Goal: Browse casually: Explore the website without a specific task or goal

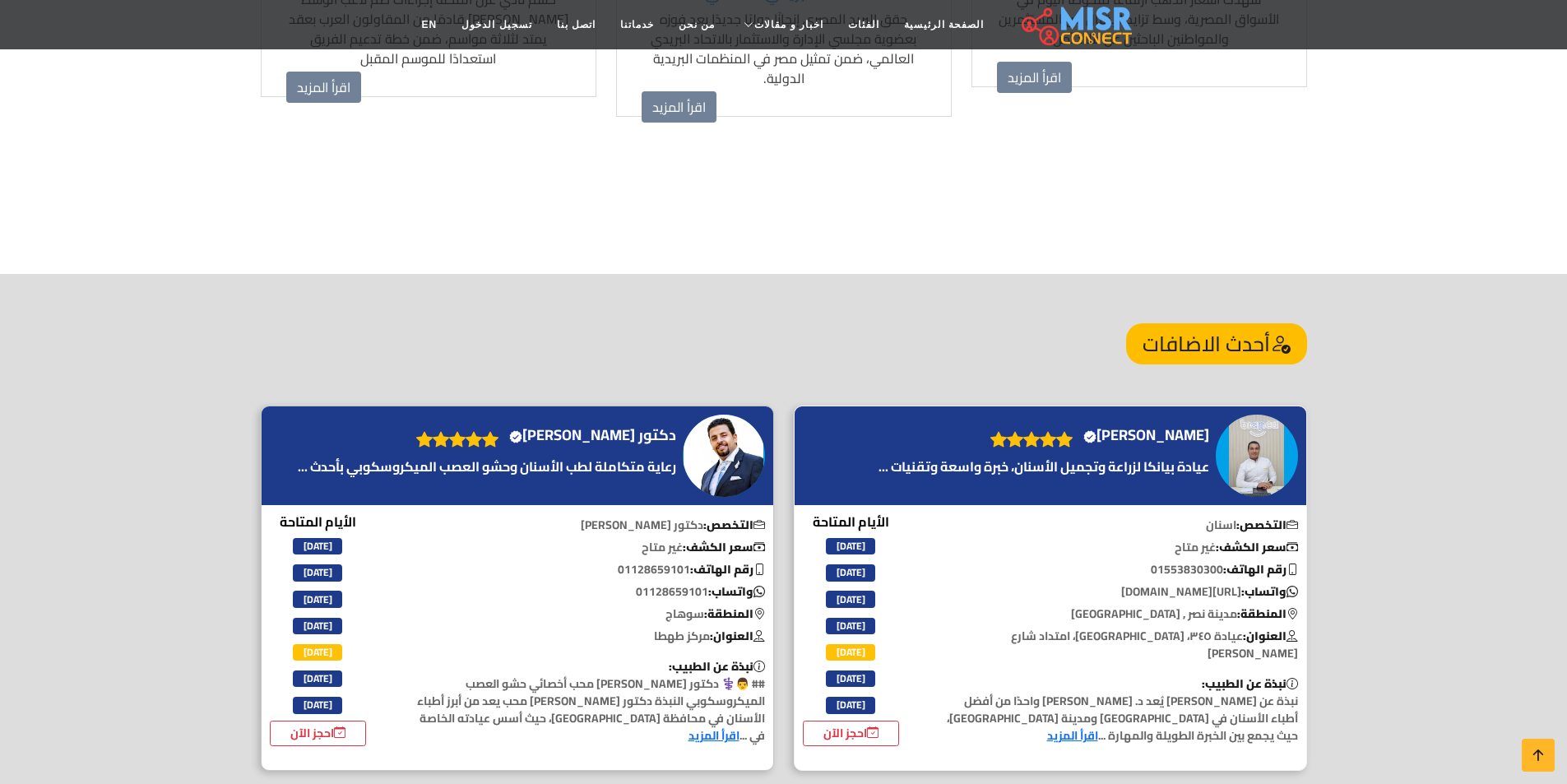
scroll to position [1809, 0]
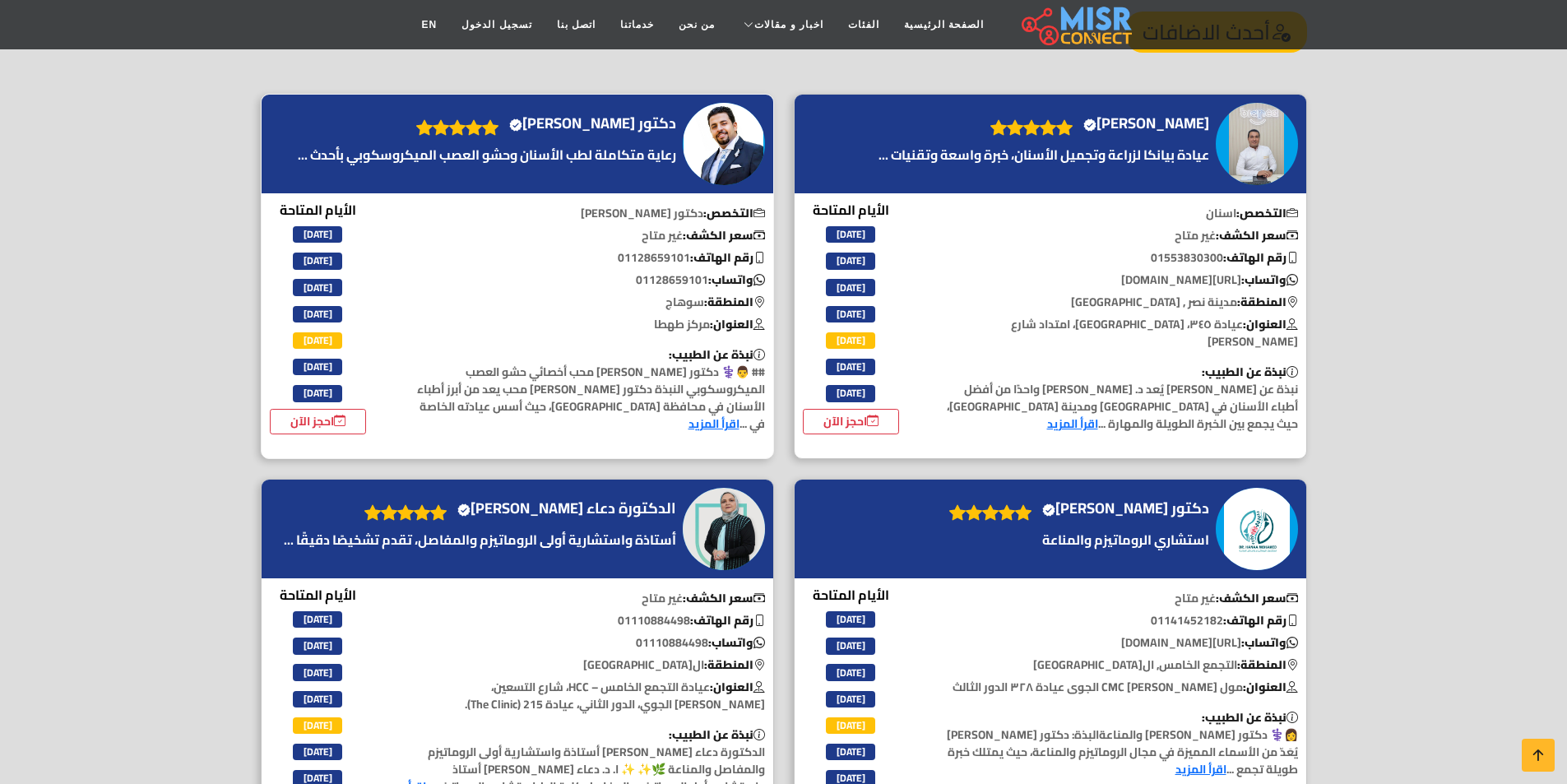
click at [649, 114] on h4 "دكتور [PERSON_NAME] محب Verified account" at bounding box center [593, 123] width 167 height 18
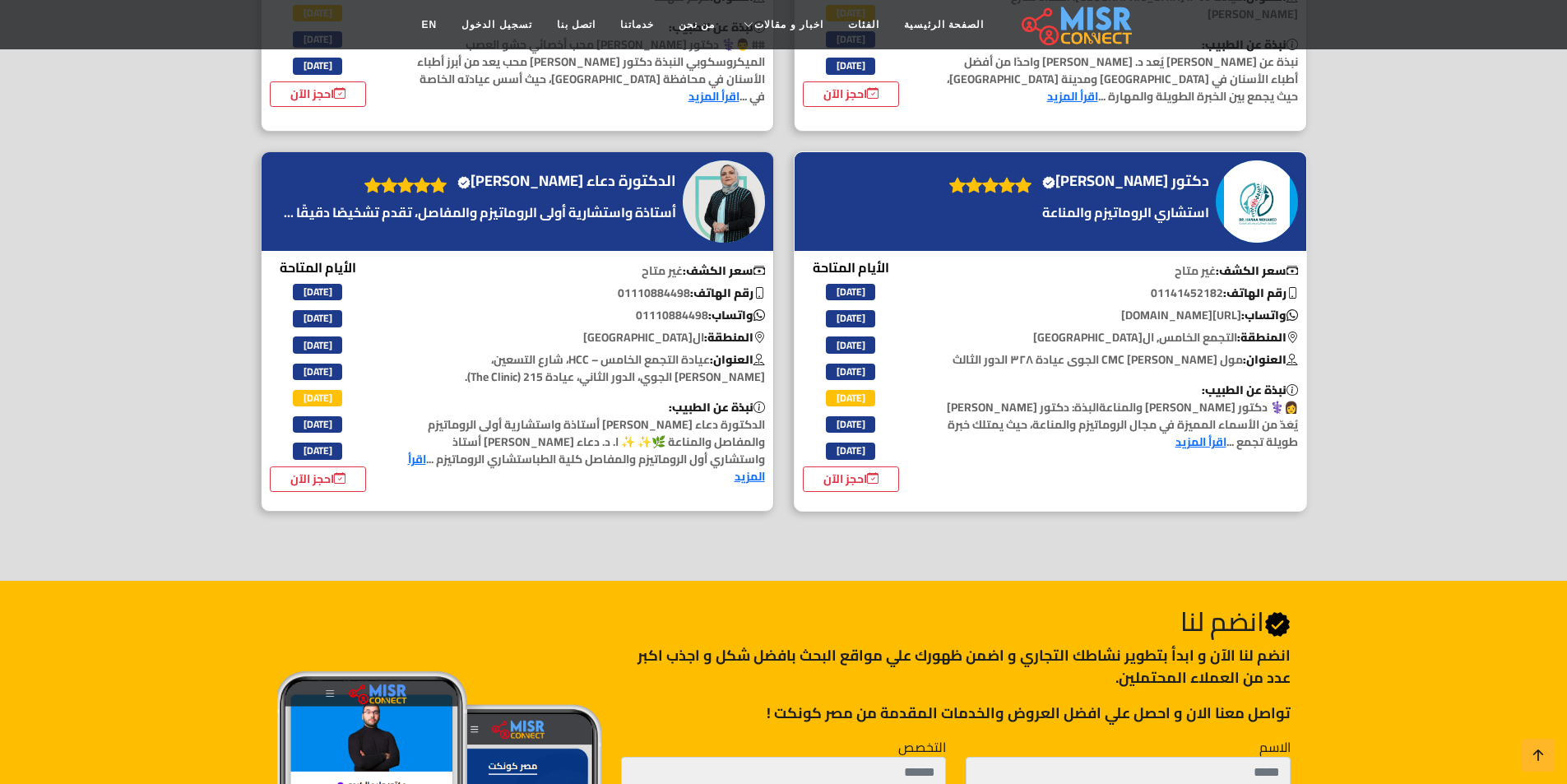
scroll to position [2108, 0]
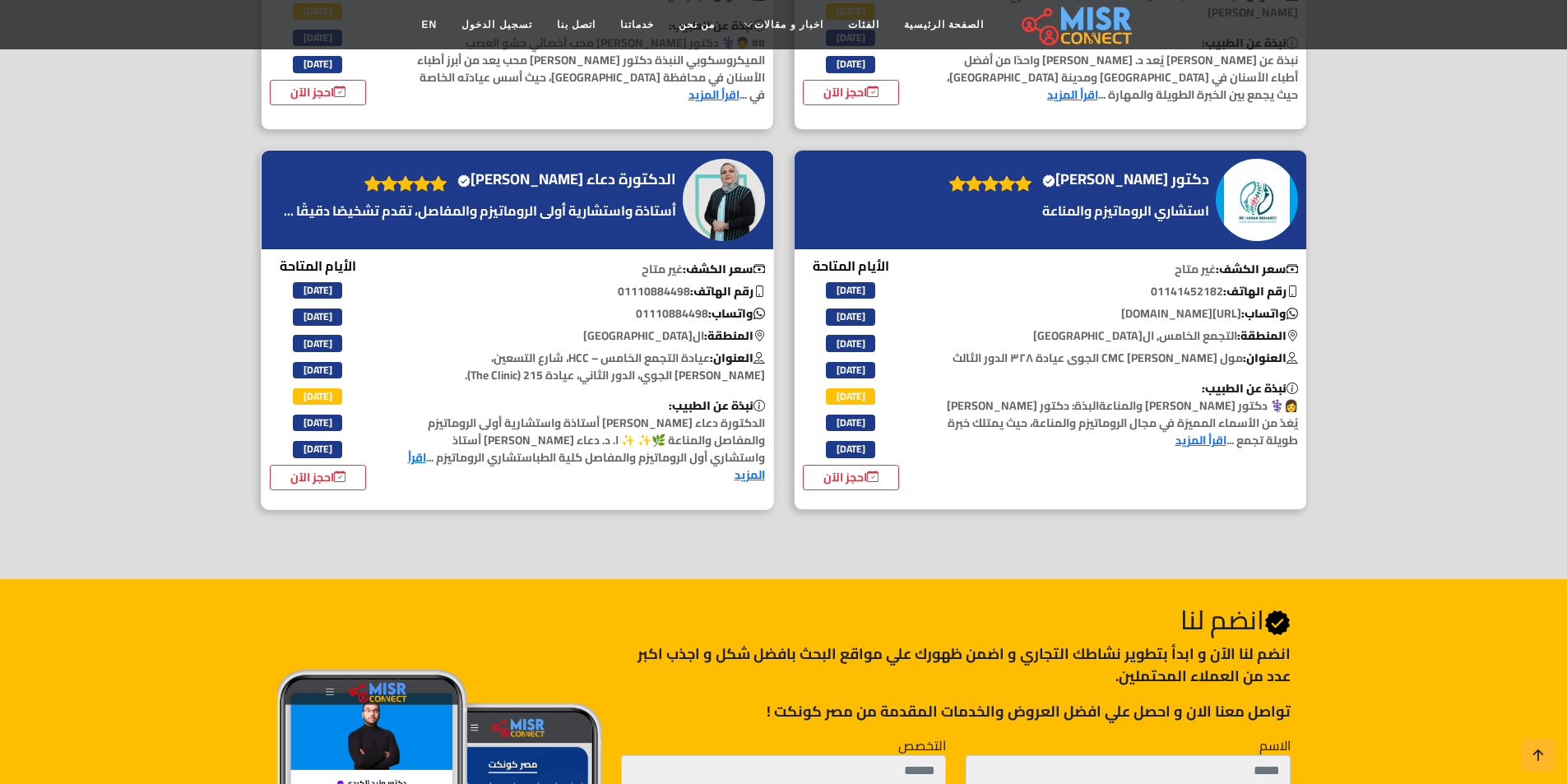
click at [317, 441] on span "الجمعة" at bounding box center [318, 449] width 49 height 17
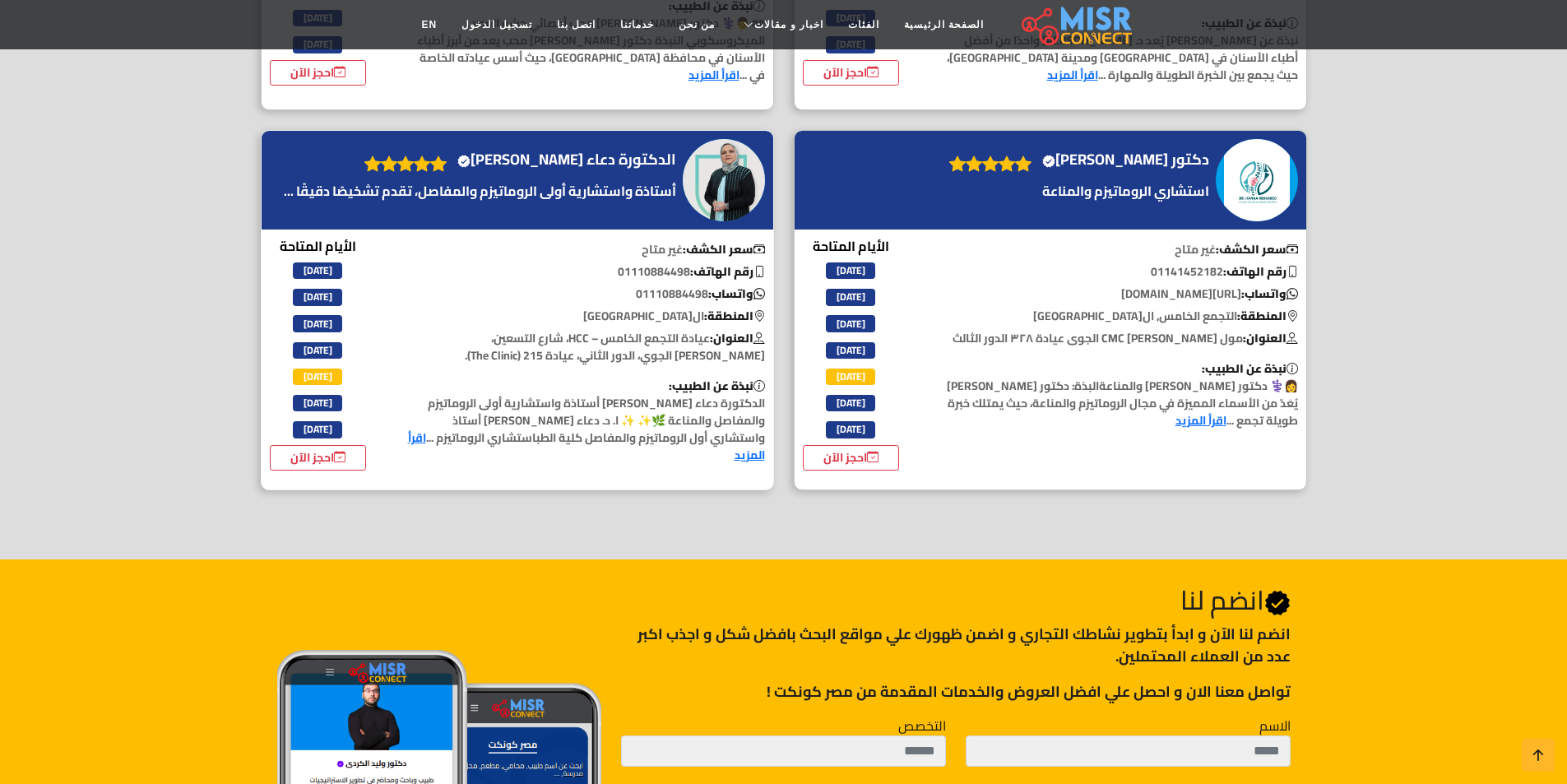
click at [306, 421] on span "الجمعة" at bounding box center [318, 429] width 49 height 17
click at [327, 464] on link "احجز الآن" at bounding box center [318, 457] width 97 height 26
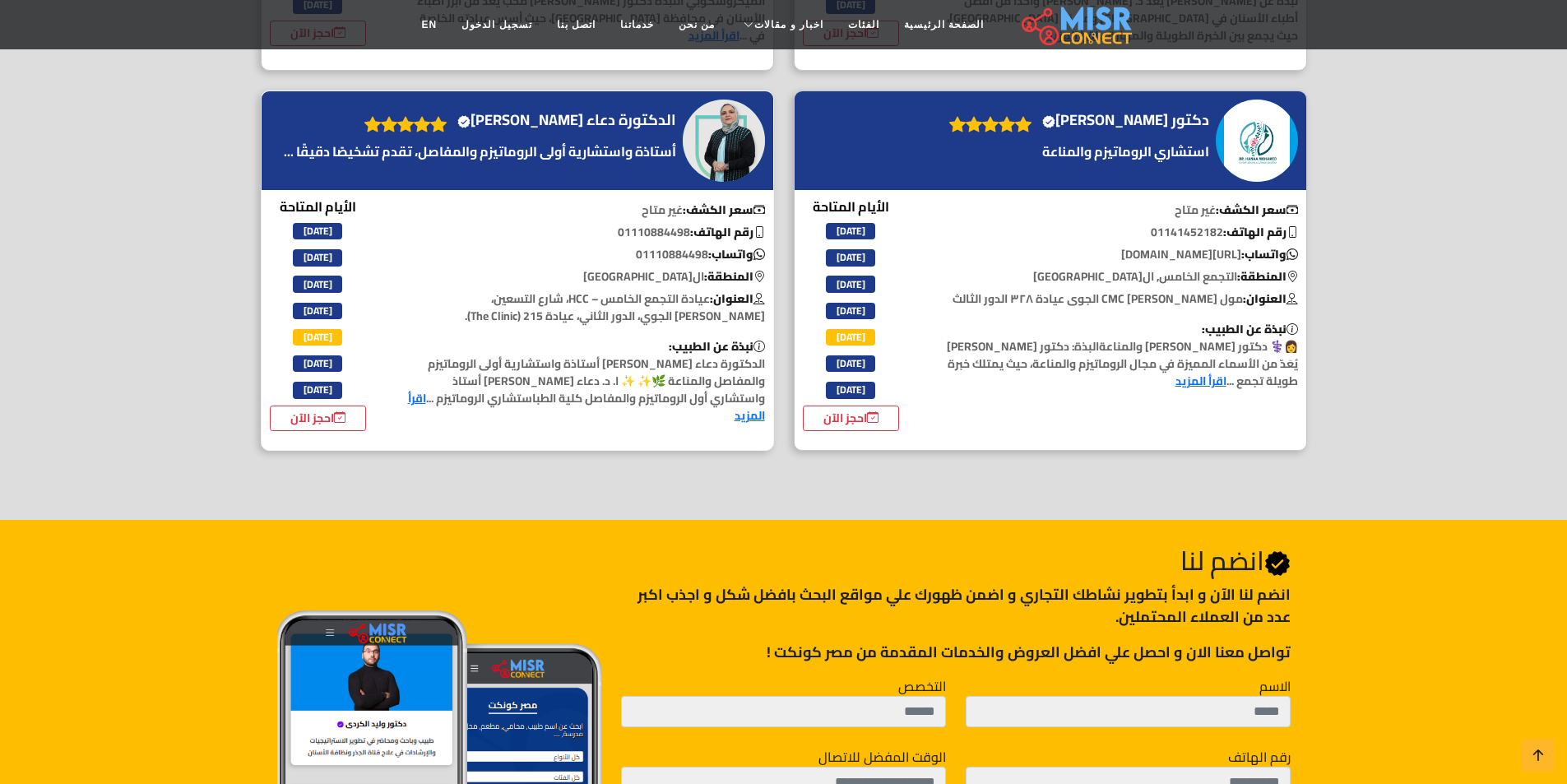
scroll to position [2088, 0]
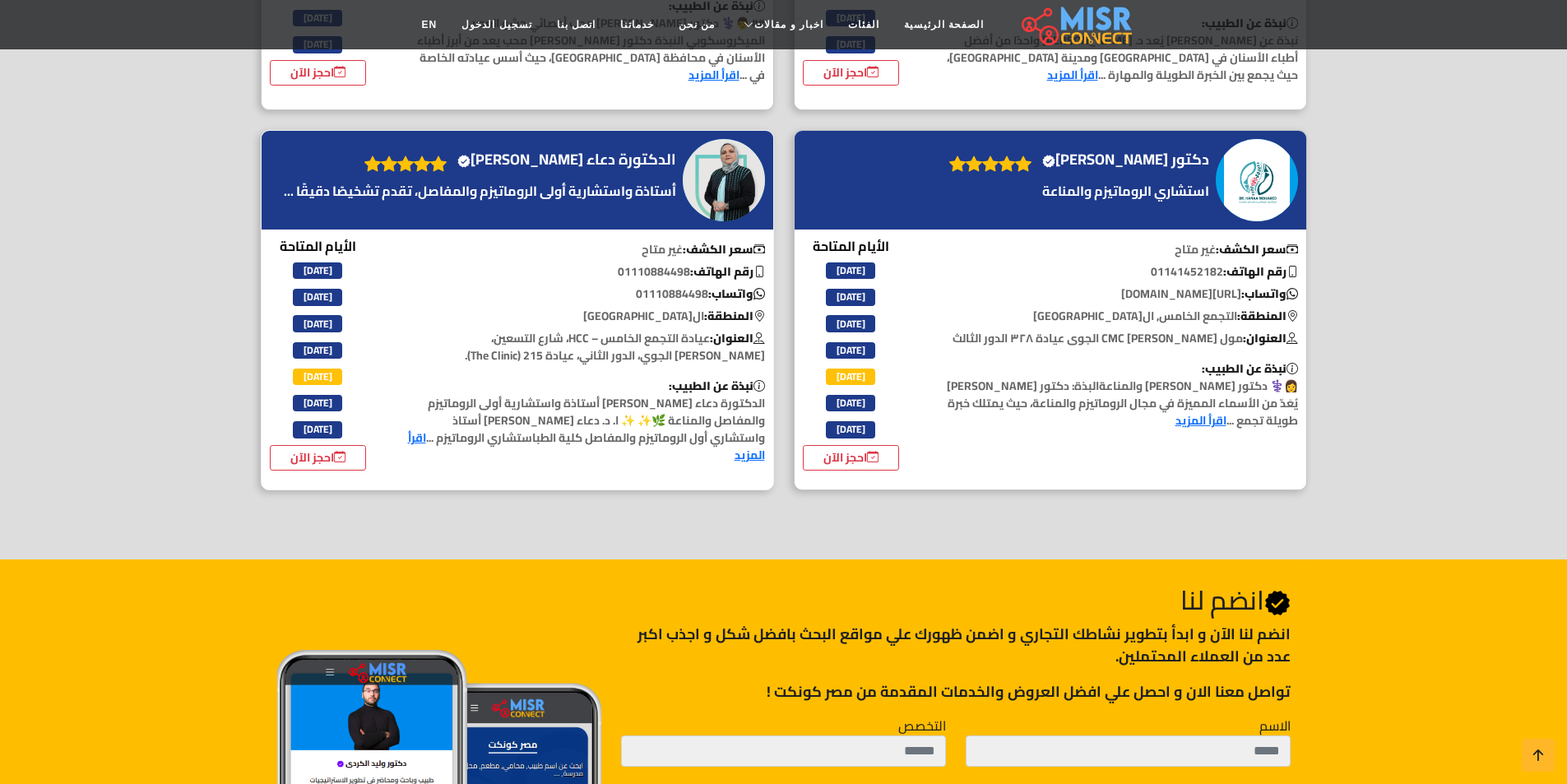
click at [514, 433] on link "اقرأ المزيد" at bounding box center [587, 446] width 357 height 38
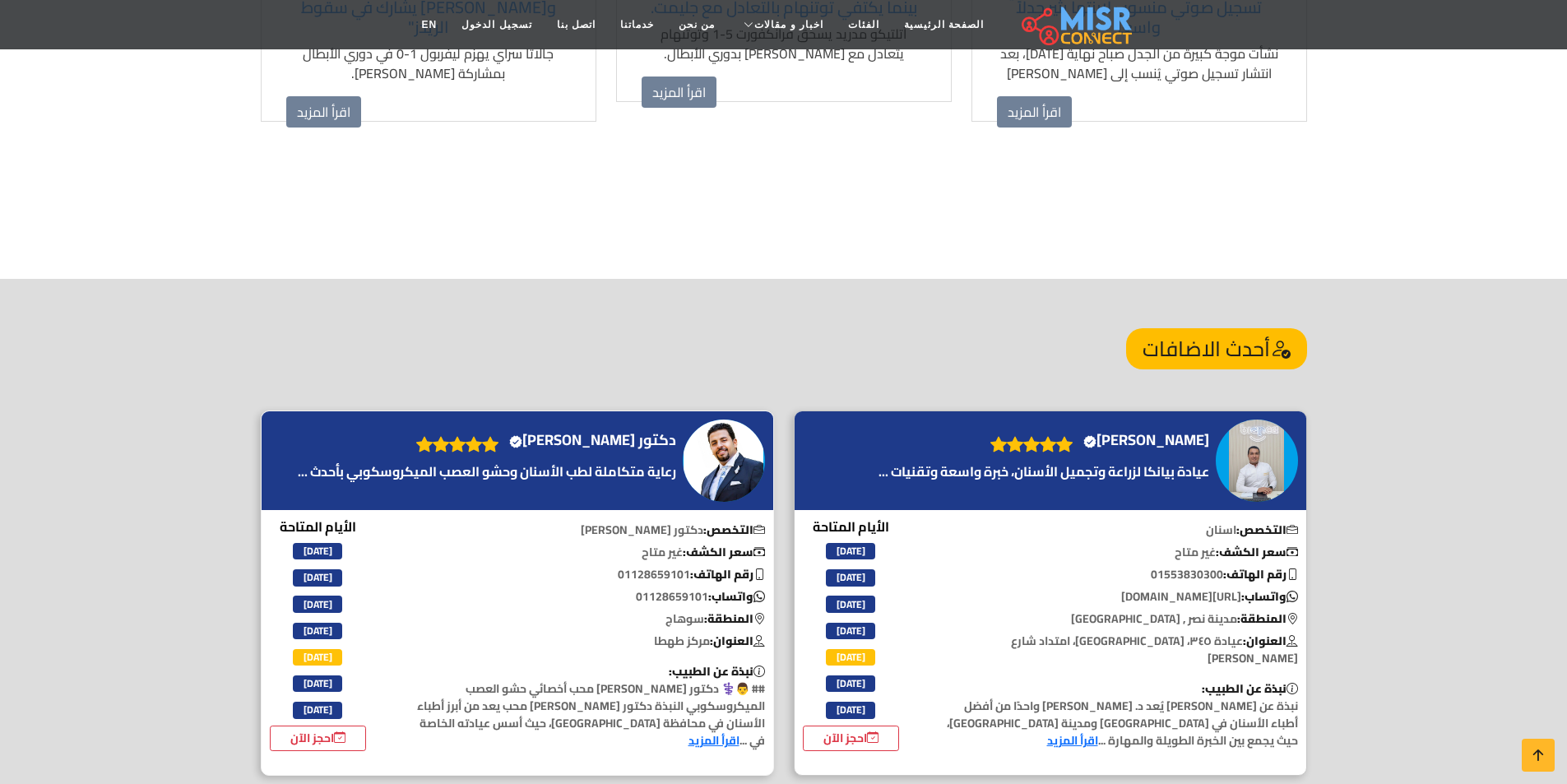
scroll to position [1234, 0]
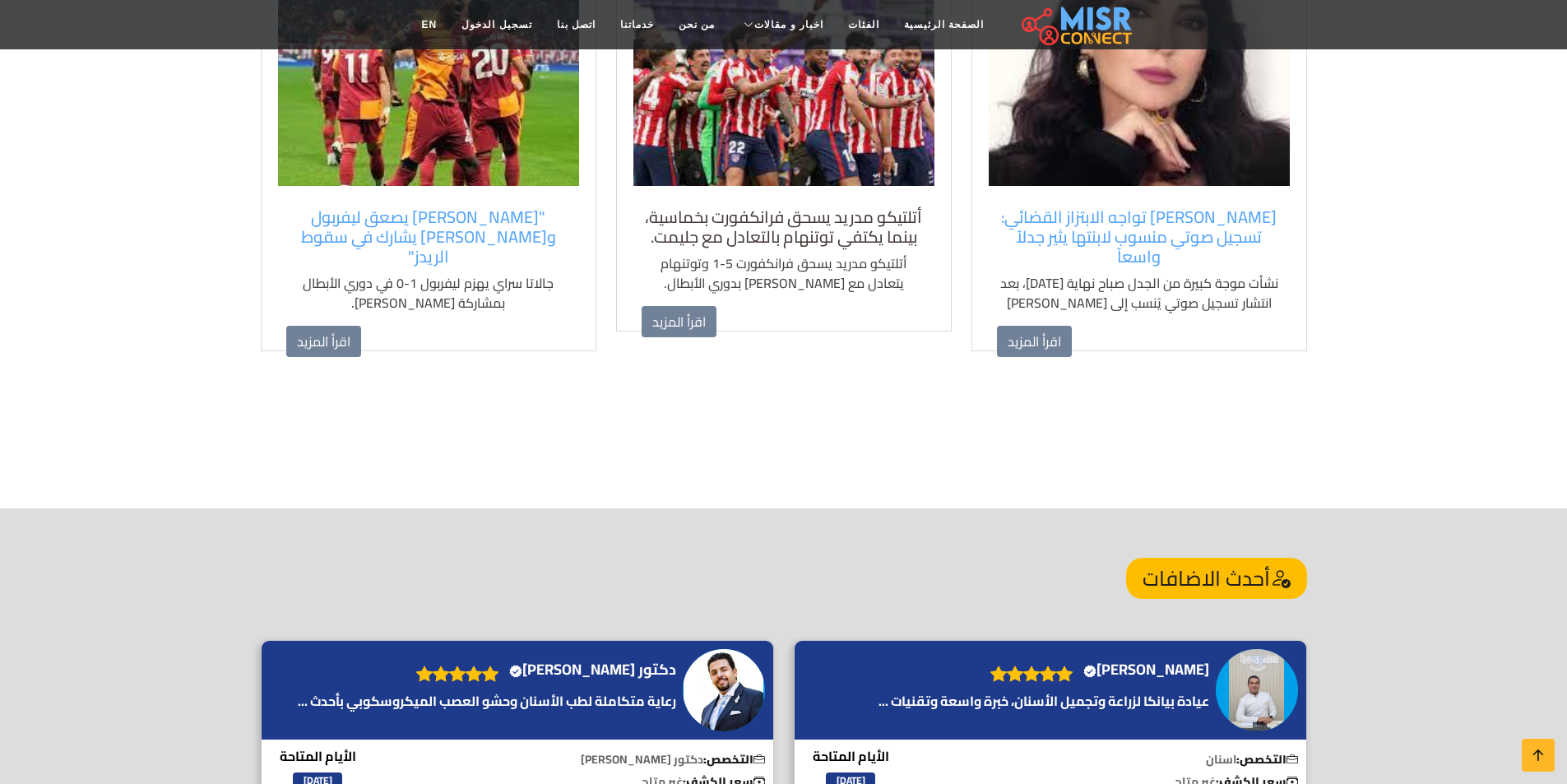
click at [886, 234] on h5 "أتلتيكو مدريد يسحق فرانكفورت بخماسية، بينما يكتفي توتنهام بالتعادل مع جليمت." at bounding box center [784, 227] width 284 height 39
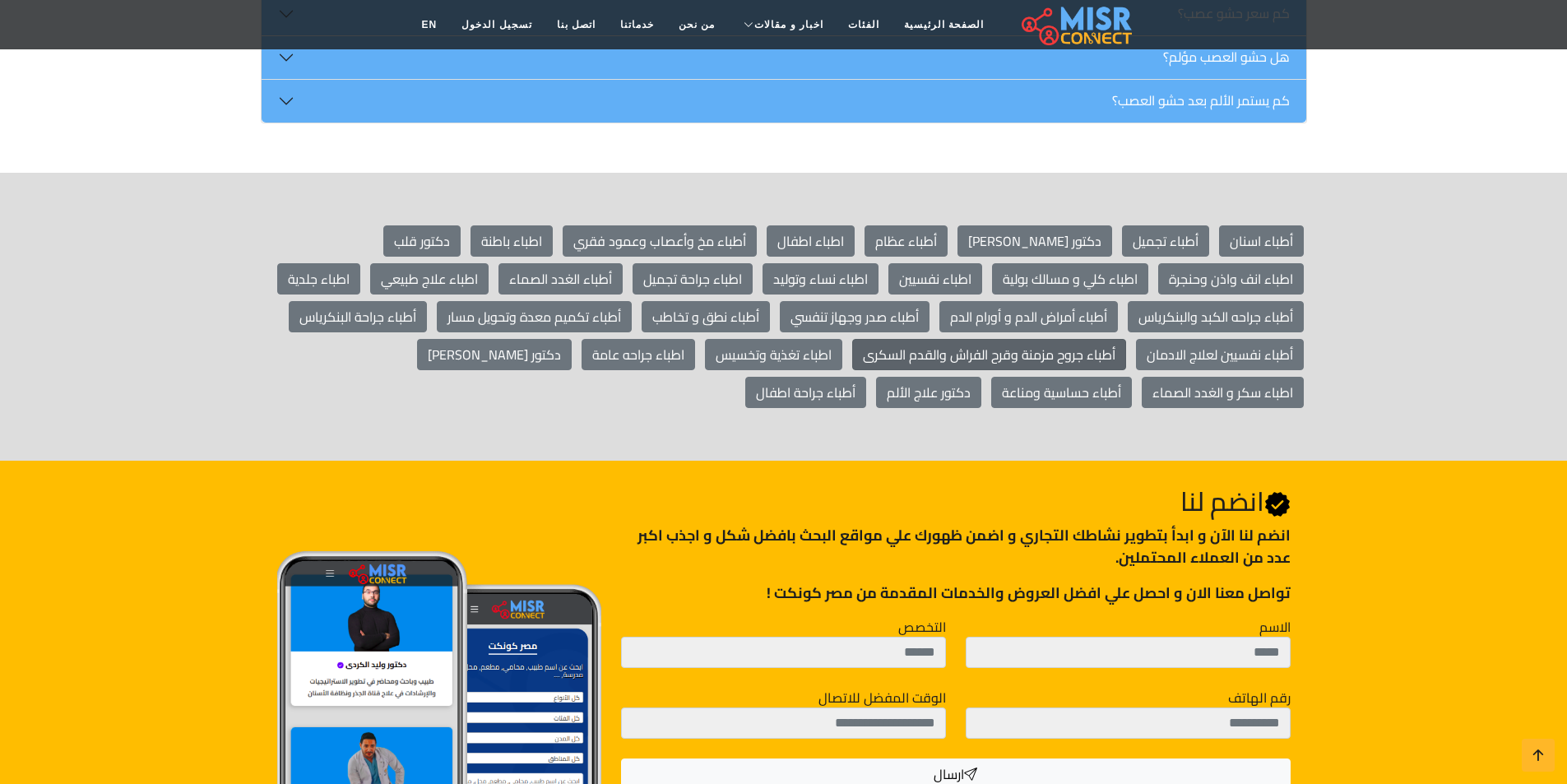
scroll to position [12415, 0]
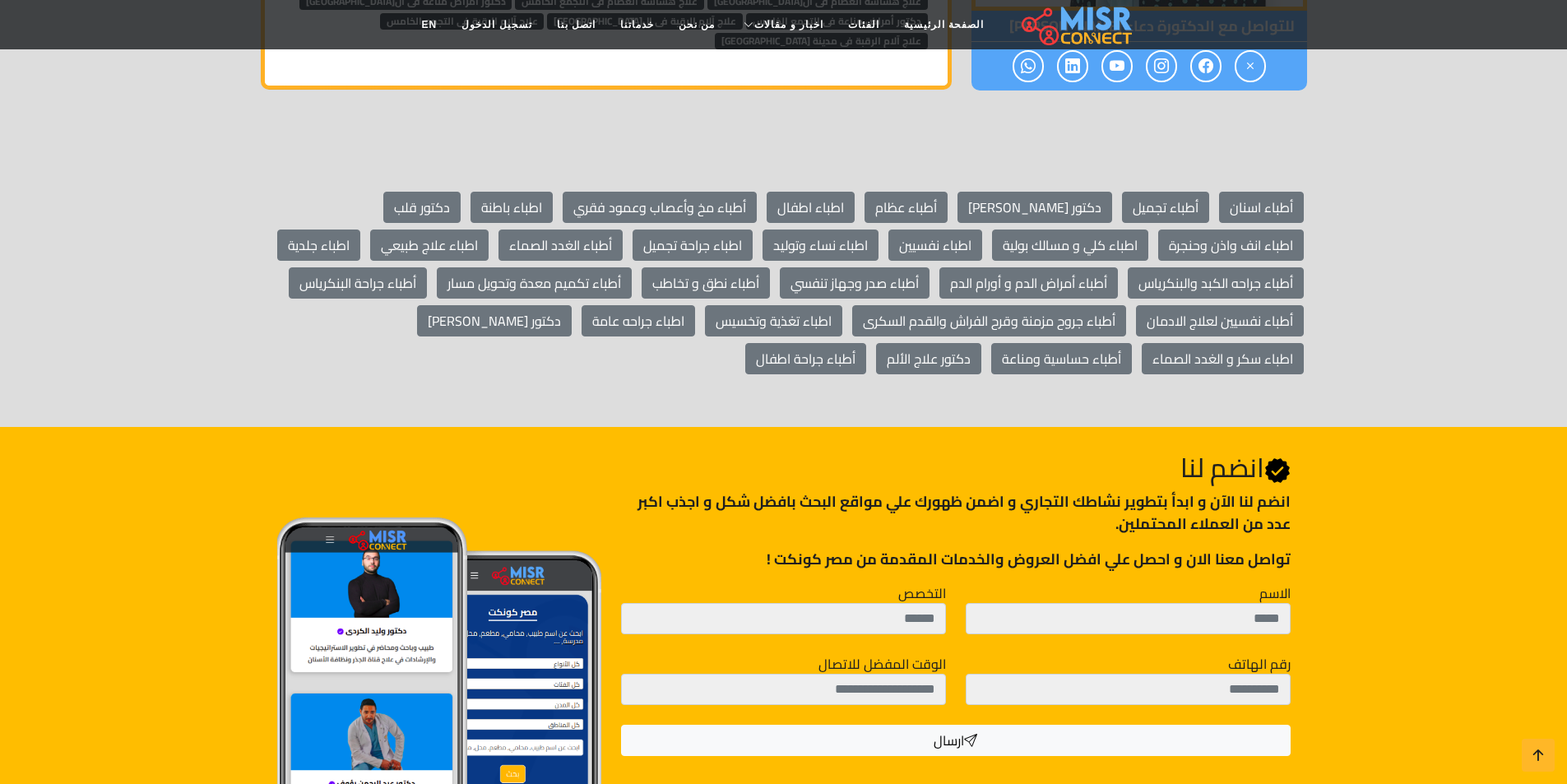
scroll to position [12905, 0]
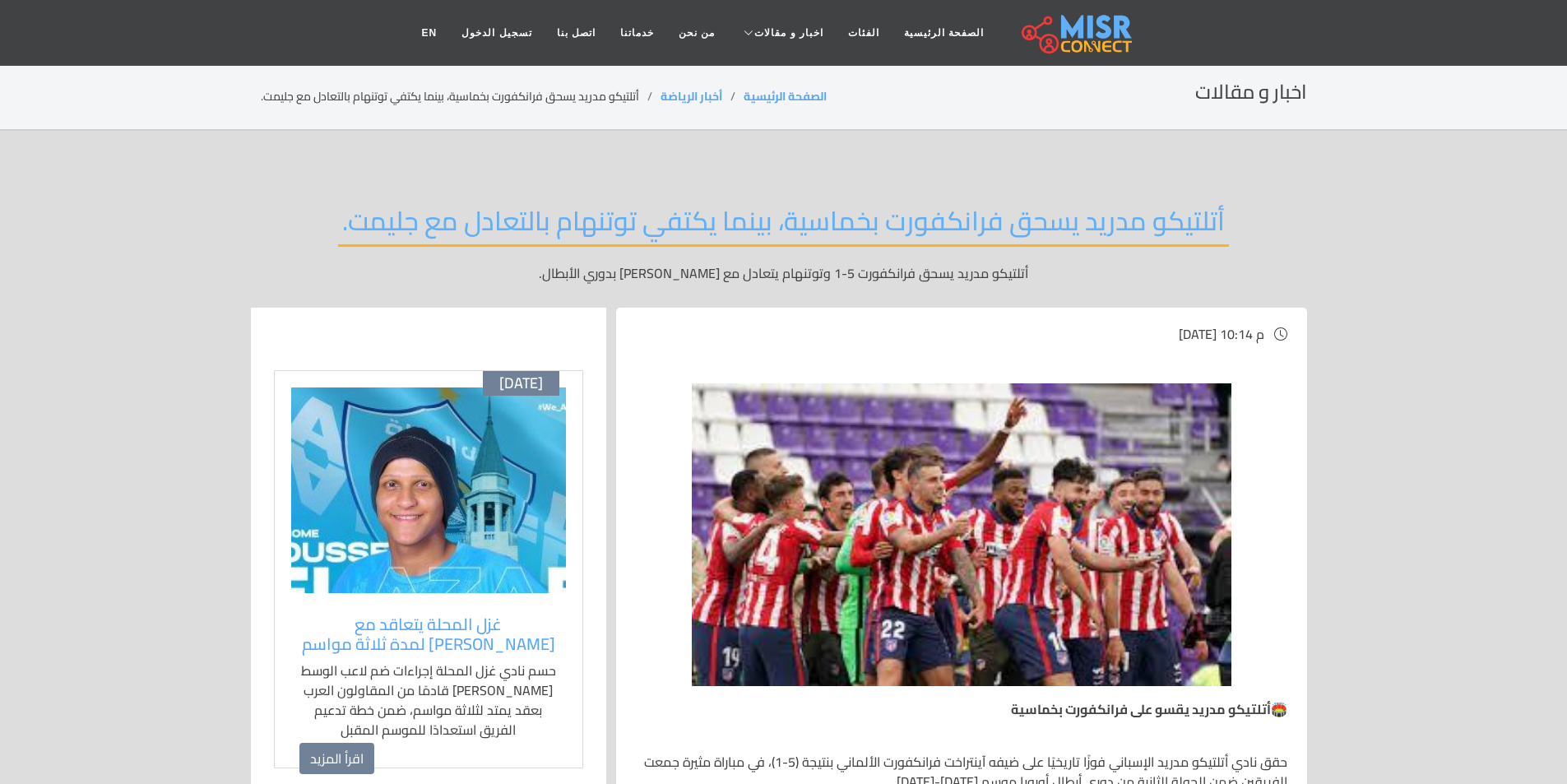
click at [1261, 110] on div "اخبار و مقالات الصفحة الرئيسية أخبار الرياضة أتلتيكو مدريد يسحق فرانكفورت بخماس…" at bounding box center [784, 96] width 1046 height 32
click at [1271, 94] on h2 "اخبار و مقالات" at bounding box center [1251, 92] width 112 height 24
click at [1022, 42] on img at bounding box center [1077, 33] width 110 height 41
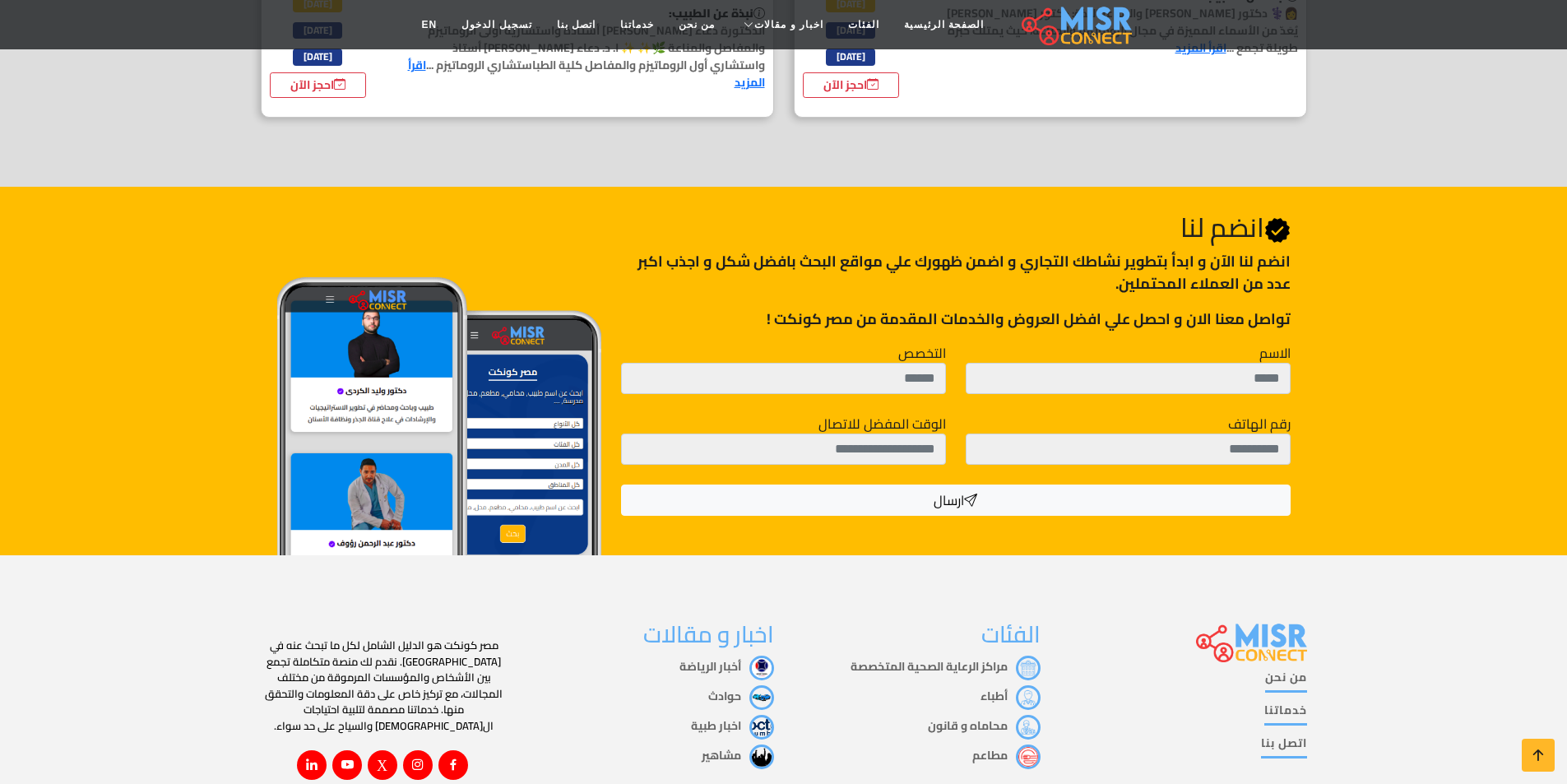
scroll to position [2608, 0]
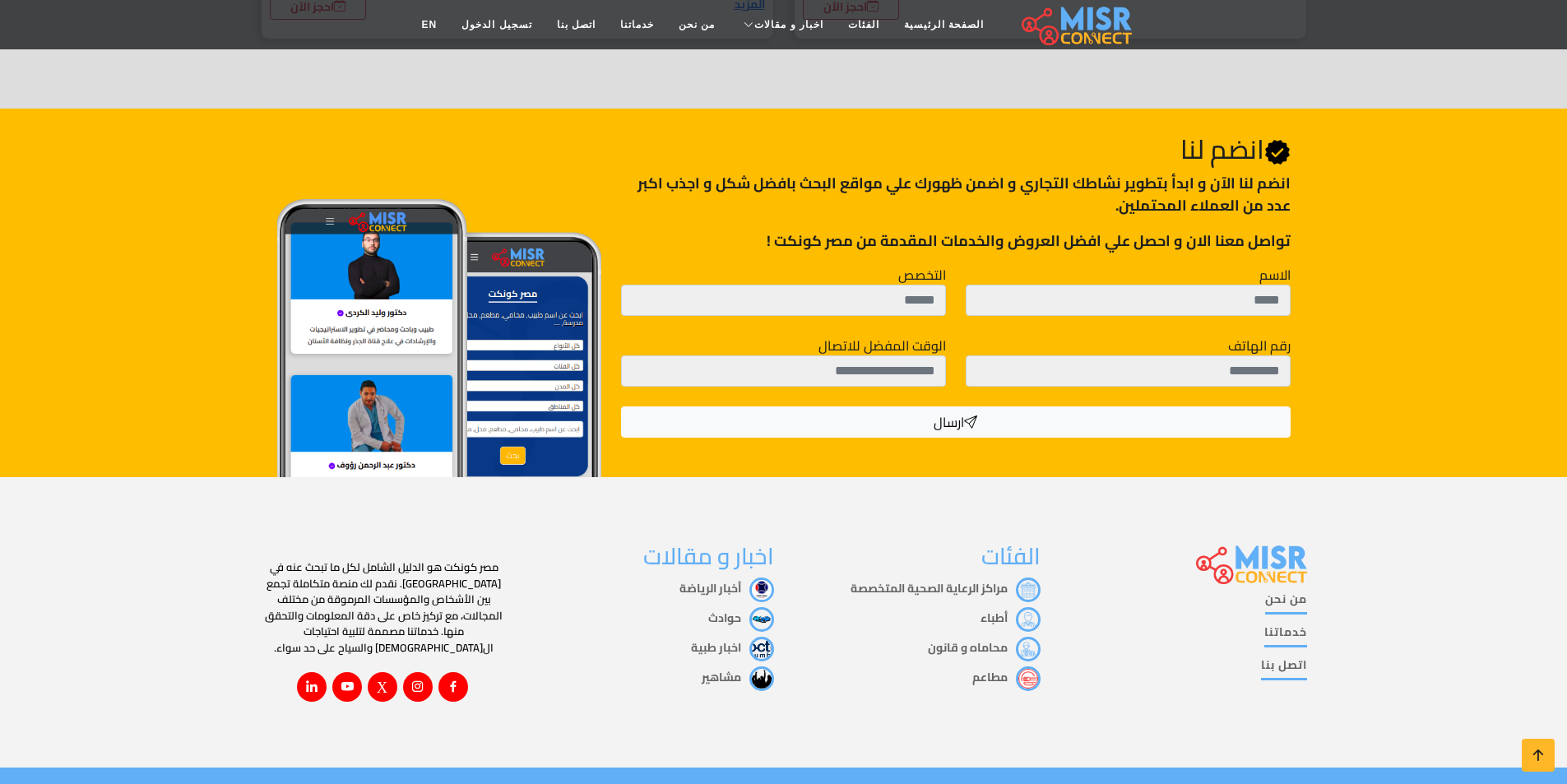
click at [747, 607] on link "حوادث" at bounding box center [741, 618] width 66 height 22
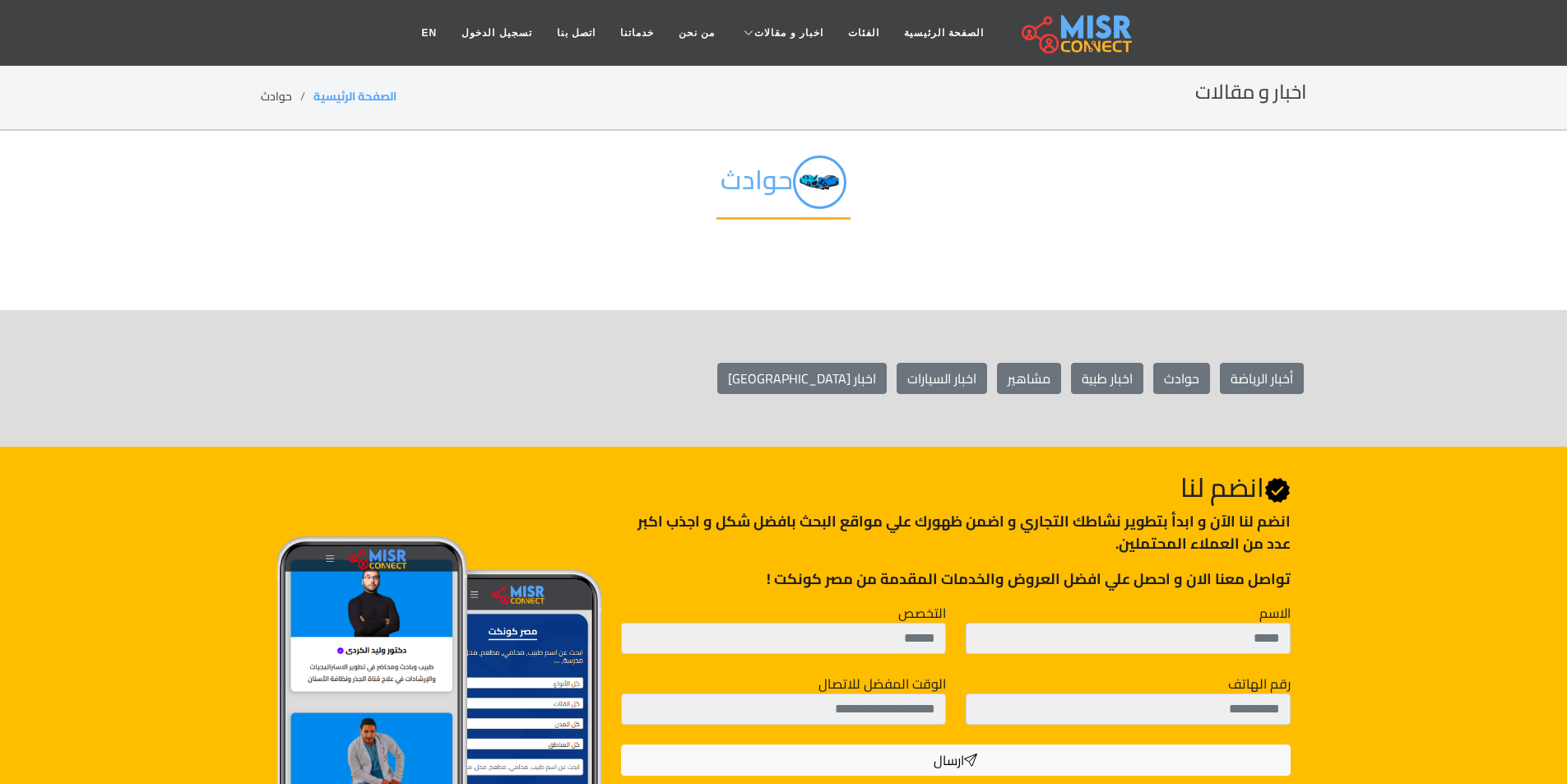
click at [1044, 42] on img at bounding box center [1077, 33] width 110 height 41
